Goal: Task Accomplishment & Management: Use online tool/utility

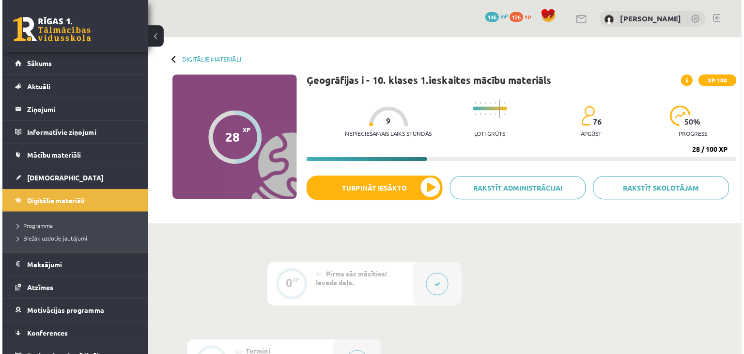
scroll to position [484, 0]
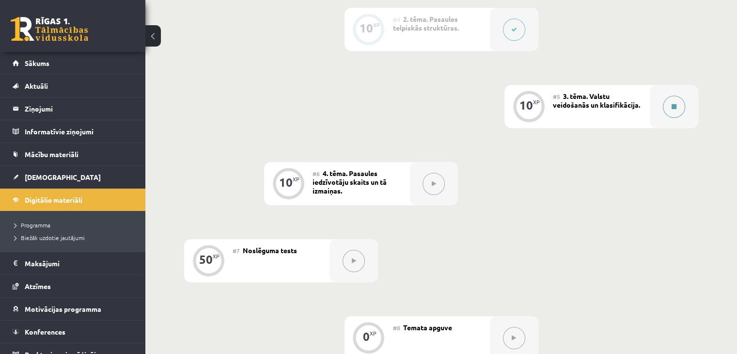
click at [663, 104] on button at bounding box center [674, 106] width 22 height 22
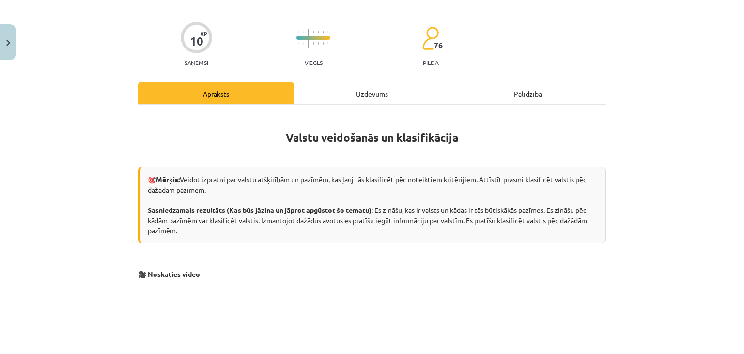
scroll to position [0, 0]
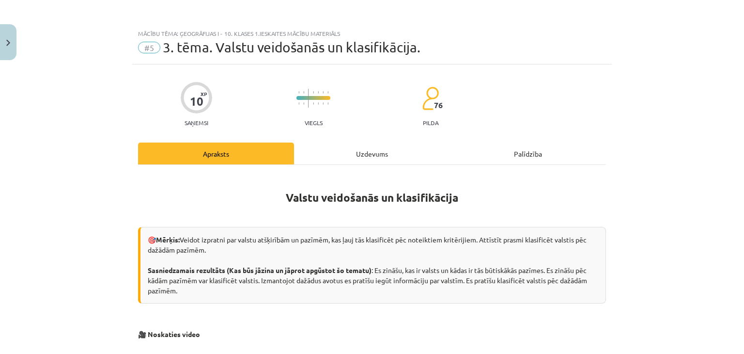
click at [393, 152] on div "Uzdevums" at bounding box center [372, 153] width 156 height 22
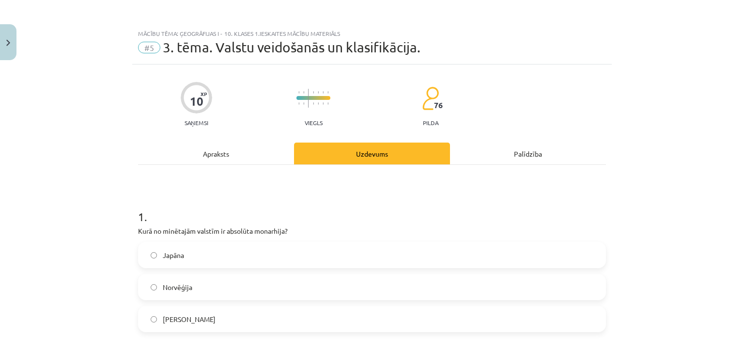
scroll to position [24, 0]
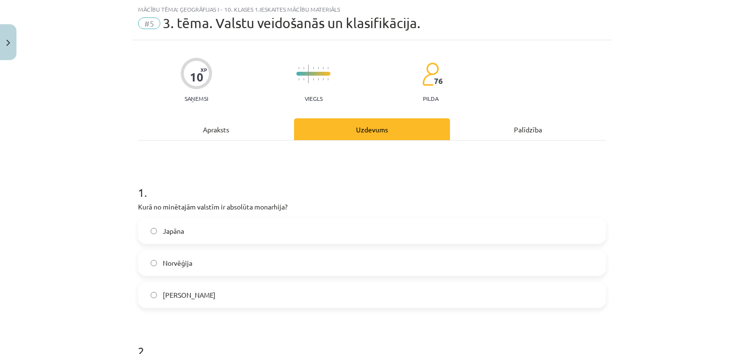
click at [232, 134] on div "Apraksts" at bounding box center [216, 129] width 156 height 22
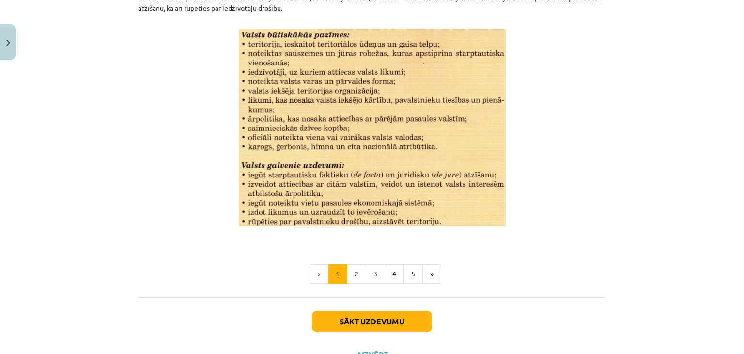
scroll to position [1235, 0]
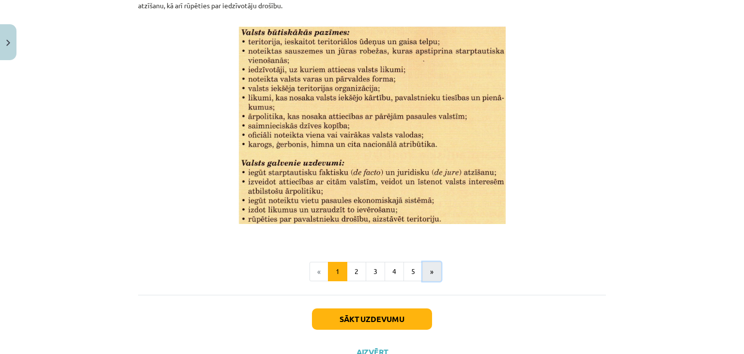
click at [427, 268] on button "»" at bounding box center [431, 271] width 19 height 19
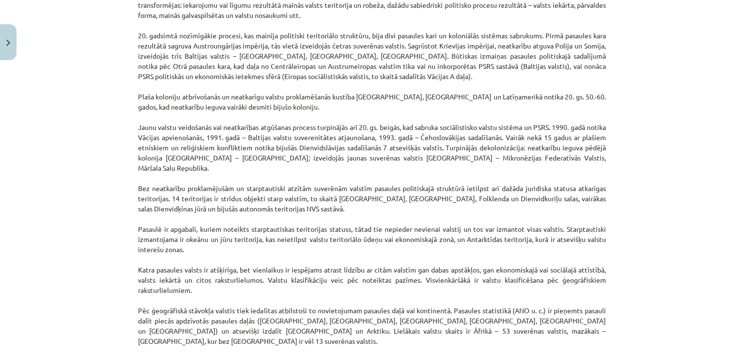
scroll to position [754, 0]
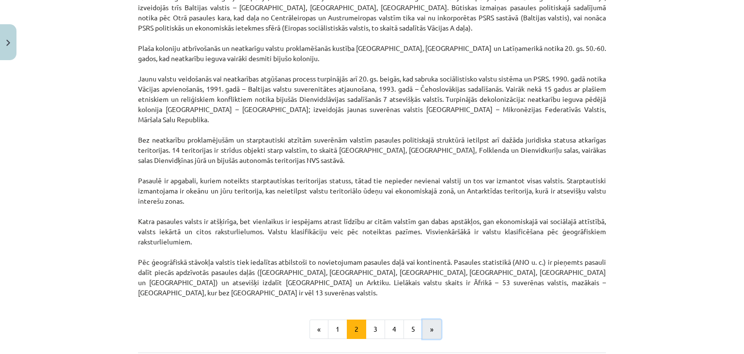
click at [424, 319] on button "»" at bounding box center [431, 328] width 19 height 19
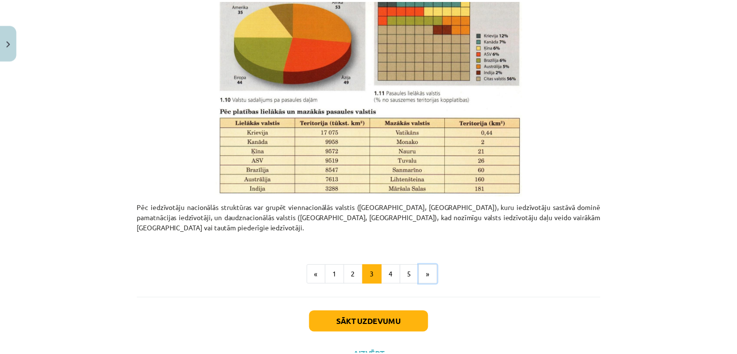
scroll to position [457, 0]
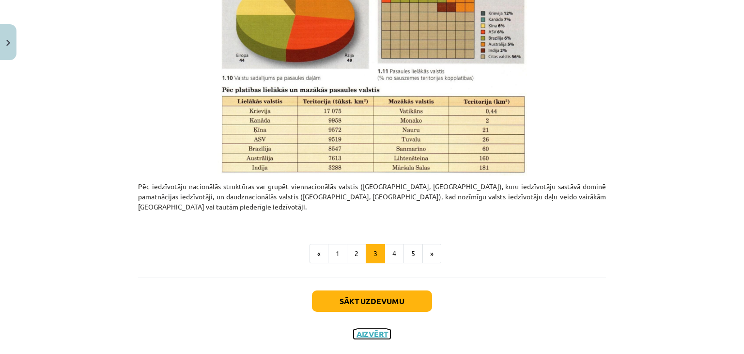
click at [361, 329] on button "Aizvērt" at bounding box center [372, 334] width 37 height 10
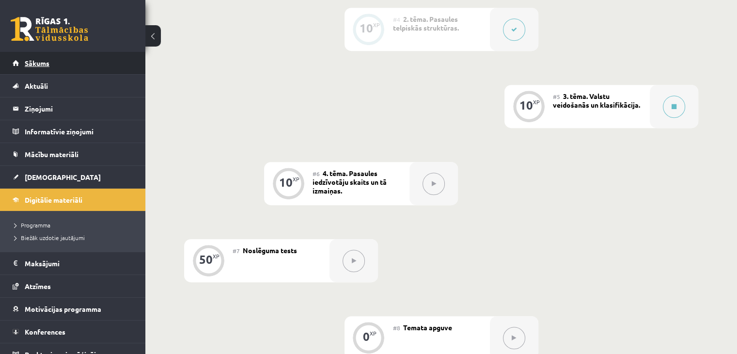
click at [46, 63] on span "Sākums" at bounding box center [37, 63] width 25 height 9
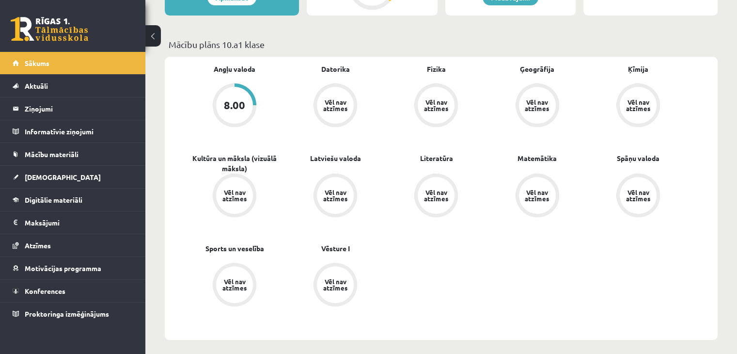
scroll to position [242, 0]
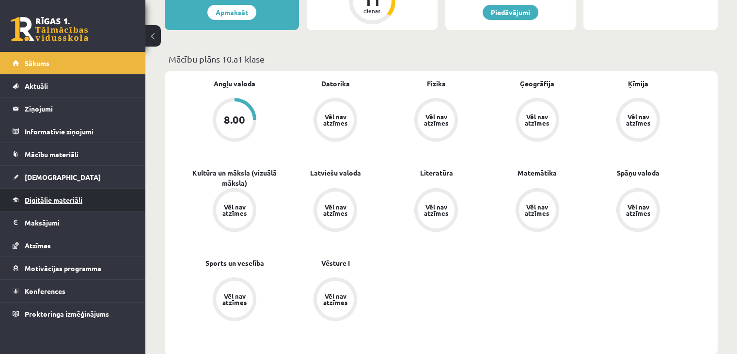
click at [89, 196] on link "Digitālie materiāli" at bounding box center [73, 199] width 121 height 22
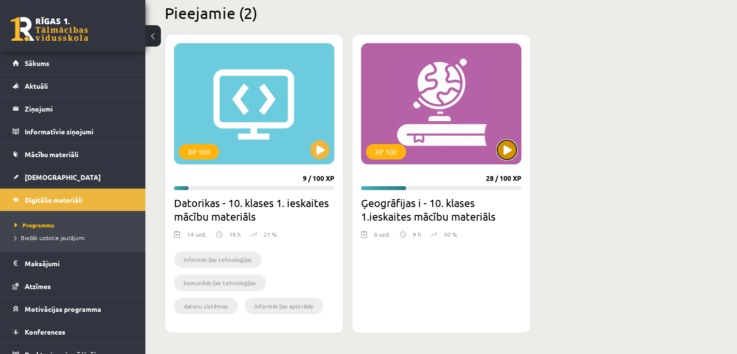
click at [502, 144] on button at bounding box center [506, 149] width 19 height 19
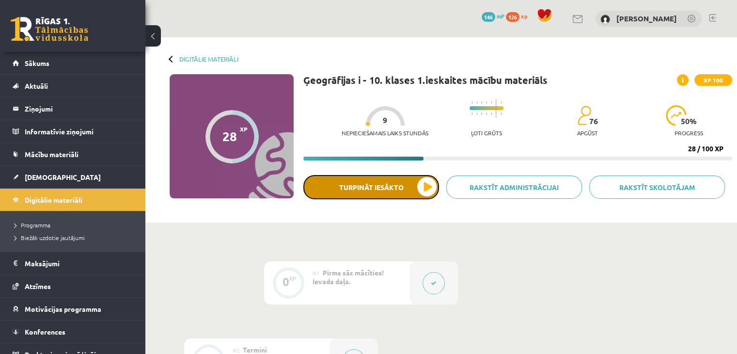
click at [411, 184] on button "Turpināt iesākto" at bounding box center [371, 187] width 136 height 24
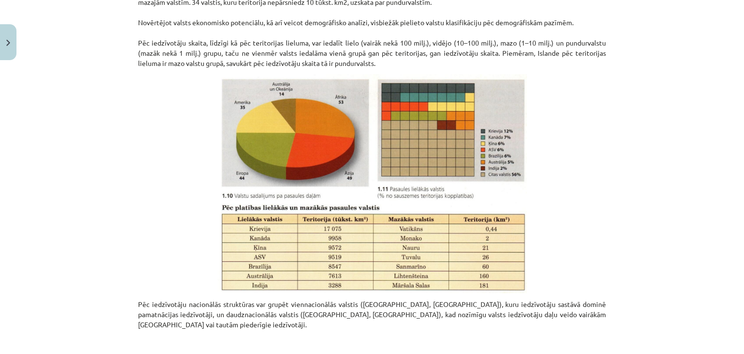
scroll to position [457, 0]
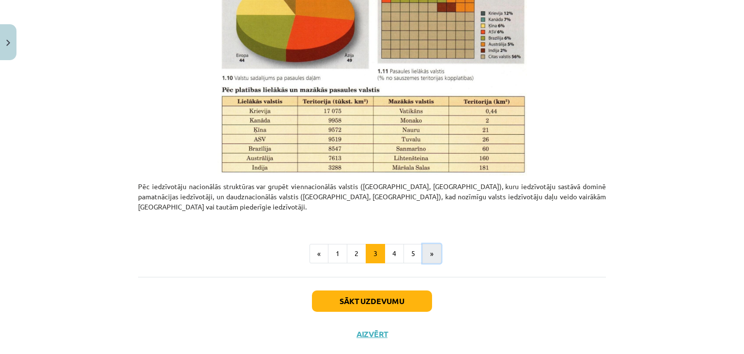
click at [428, 244] on button "»" at bounding box center [431, 253] width 19 height 19
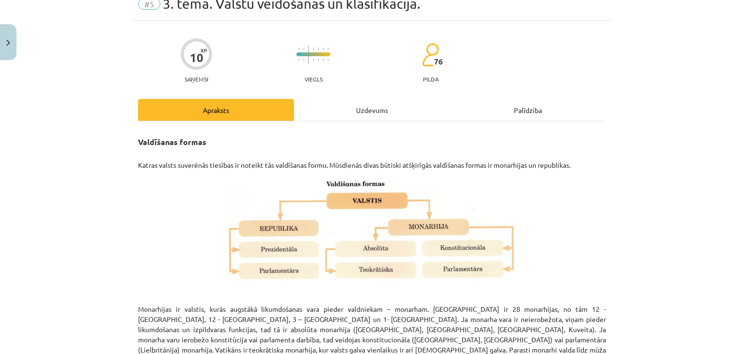
scroll to position [0, 0]
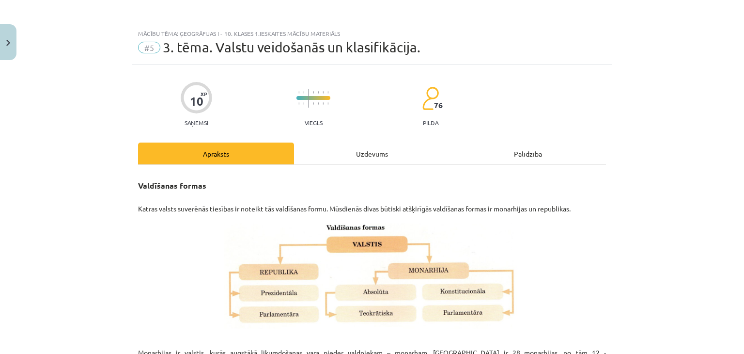
click at [368, 149] on div "Uzdevums" at bounding box center [372, 153] width 156 height 22
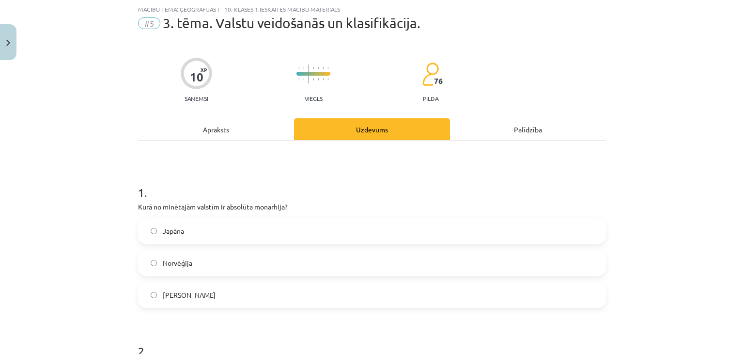
click at [371, 301] on label "[PERSON_NAME]" at bounding box center [372, 294] width 466 height 24
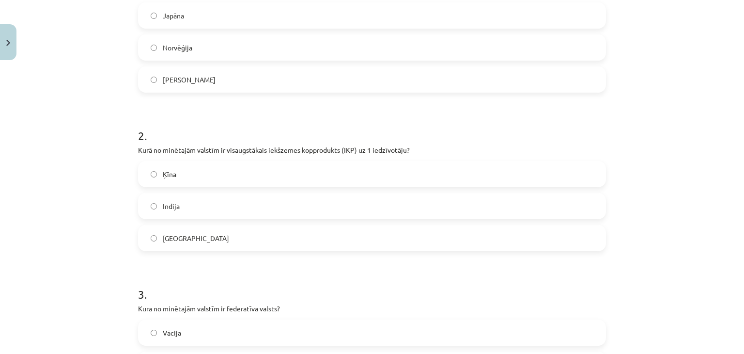
scroll to position [240, 0]
click at [170, 239] on span "[GEOGRAPHIC_DATA]" at bounding box center [196, 237] width 66 height 10
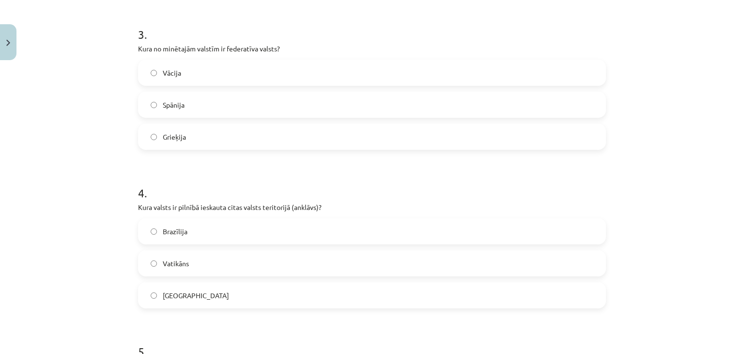
scroll to position [521, 0]
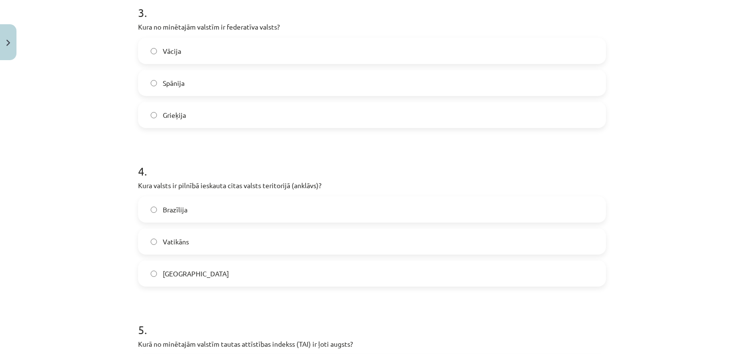
click at [249, 58] on label "Vācija" at bounding box center [372, 51] width 466 height 24
click at [155, 237] on label "Vatikāns" at bounding box center [372, 241] width 466 height 24
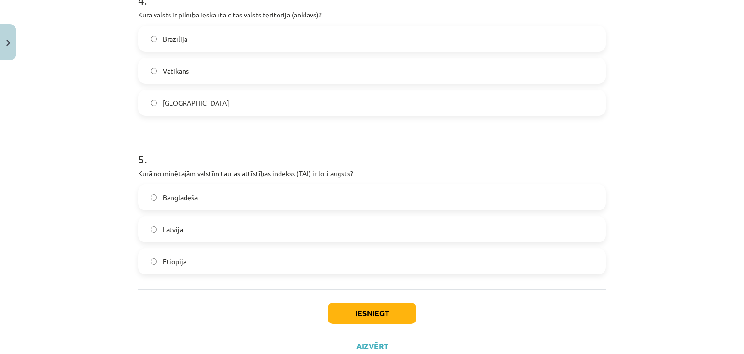
scroll to position [692, 0]
click at [191, 222] on label "Latvija" at bounding box center [372, 228] width 466 height 24
click at [349, 315] on button "Iesniegt" at bounding box center [372, 312] width 88 height 21
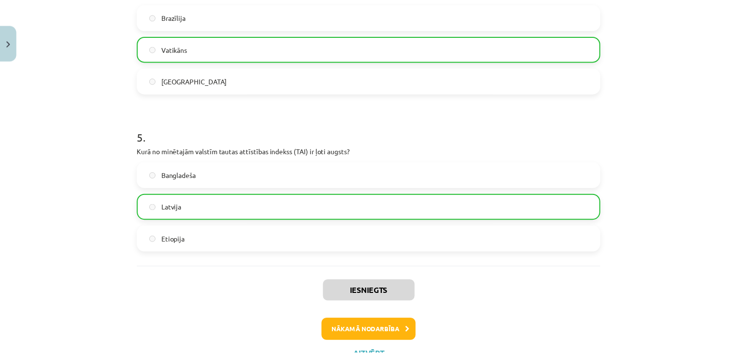
scroll to position [754, 0]
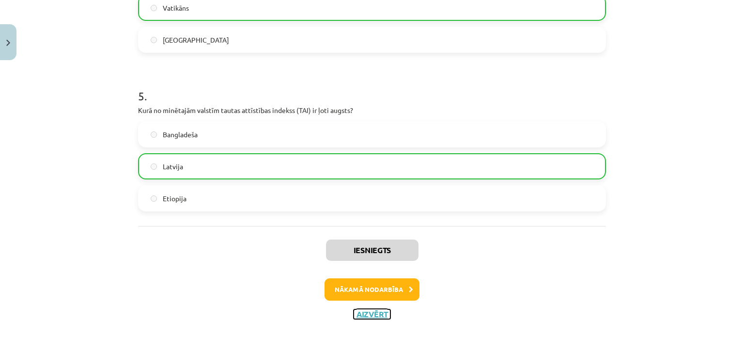
click at [368, 310] on button "Aizvērt" at bounding box center [372, 314] width 37 height 10
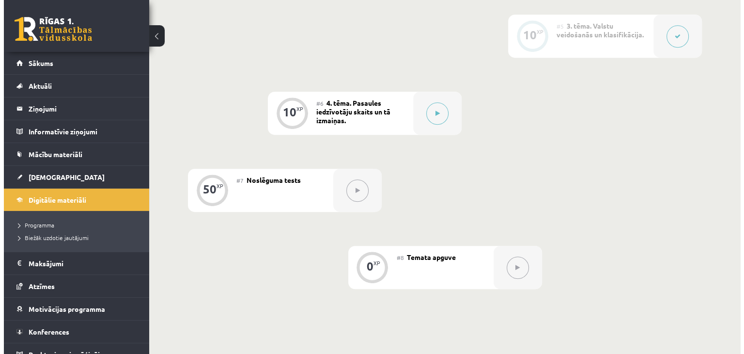
scroll to position [533, 0]
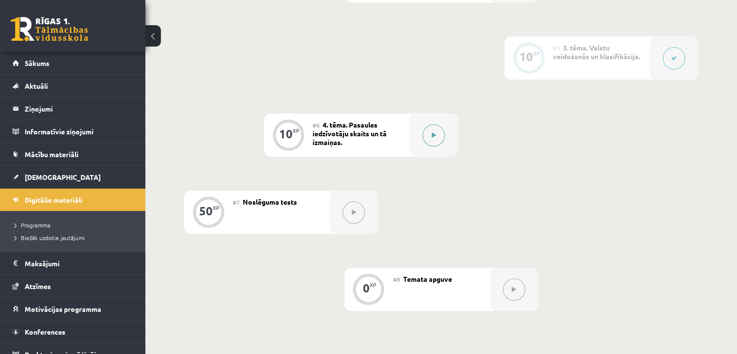
click at [425, 141] on button at bounding box center [433, 135] width 22 height 22
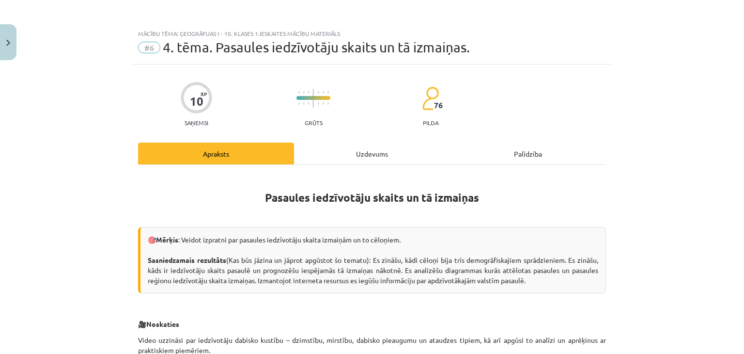
scroll to position [97, 0]
